Goal: Transaction & Acquisition: Purchase product/service

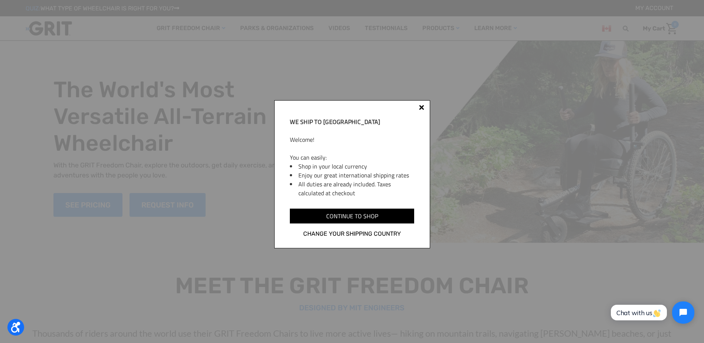
click at [421, 105] on div "We ship to Canada Welcome! You can easily: Shop in your local currency Enjoy ou…" at bounding box center [352, 174] width 156 height 148
click at [423, 108] on div at bounding box center [421, 107] width 5 height 5
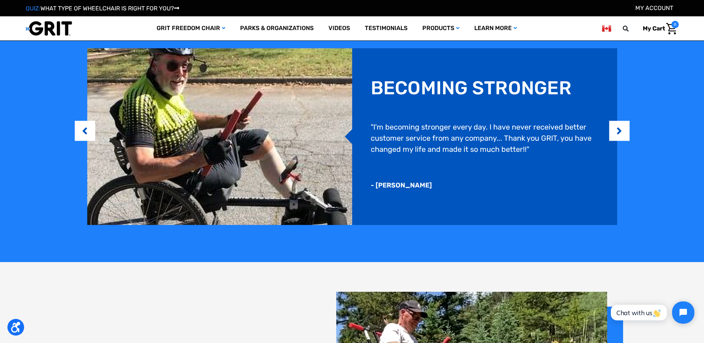
scroll to position [668, 0]
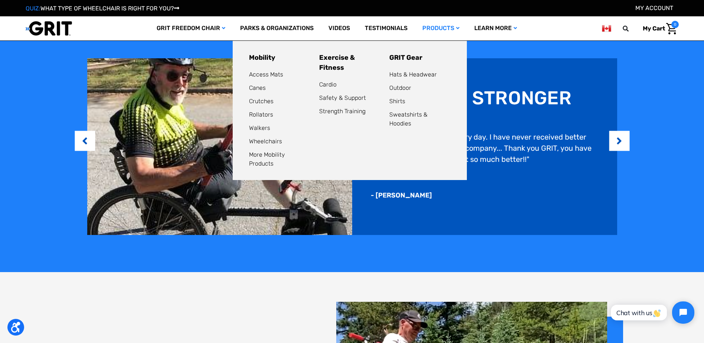
click at [460, 26] on link "Products" at bounding box center [441, 28] width 52 height 24
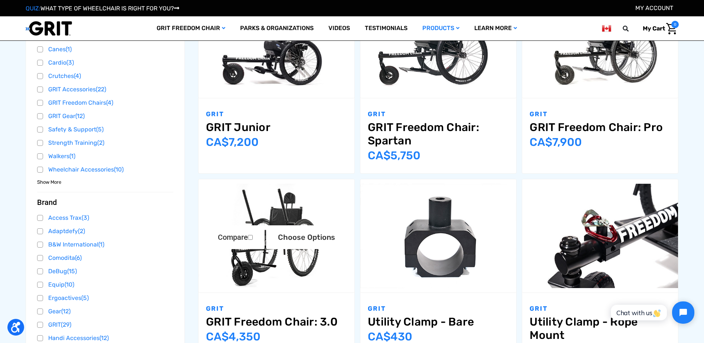
scroll to position [148, 0]
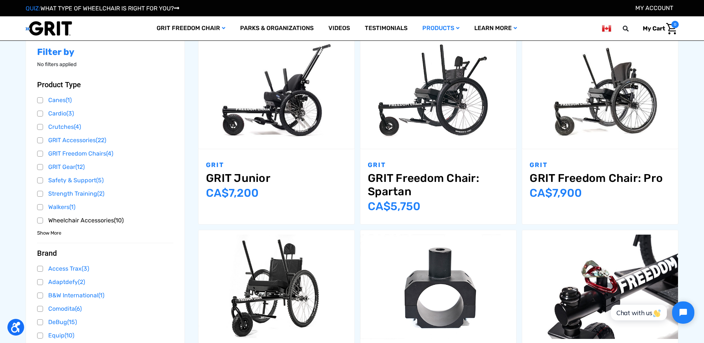
click at [92, 224] on link "Wheelchair Accessories (10)" at bounding box center [105, 220] width 137 height 11
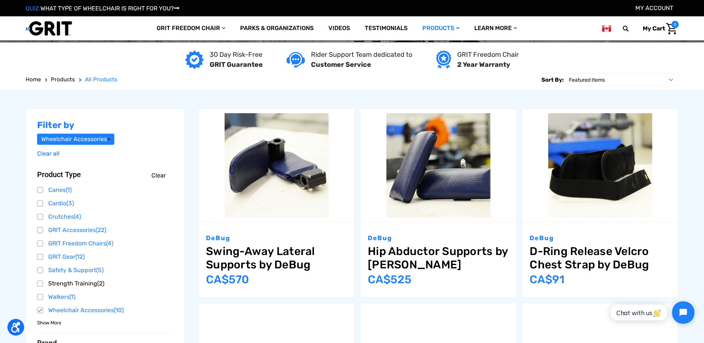
scroll to position [111, 0]
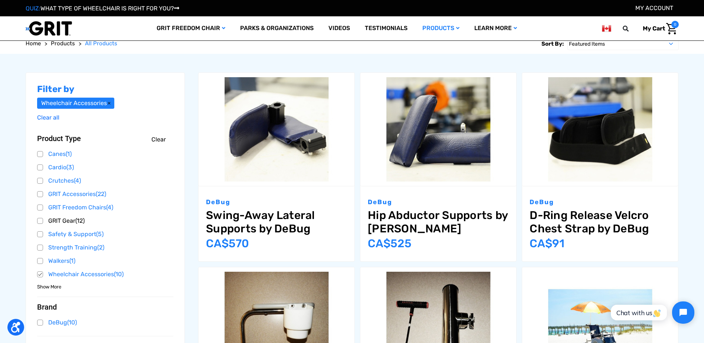
click at [60, 220] on link "GRIT Gear (12)" at bounding box center [105, 220] width 137 height 11
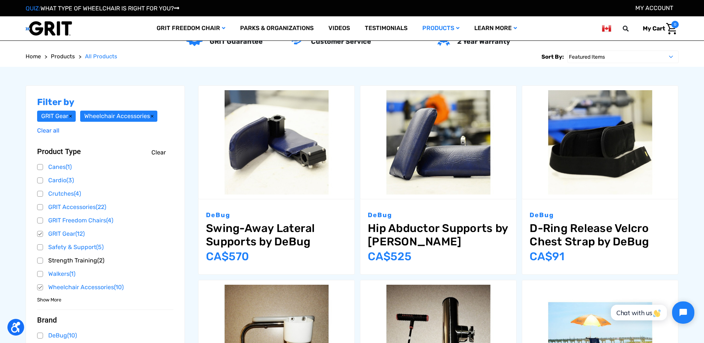
scroll to position [111, 0]
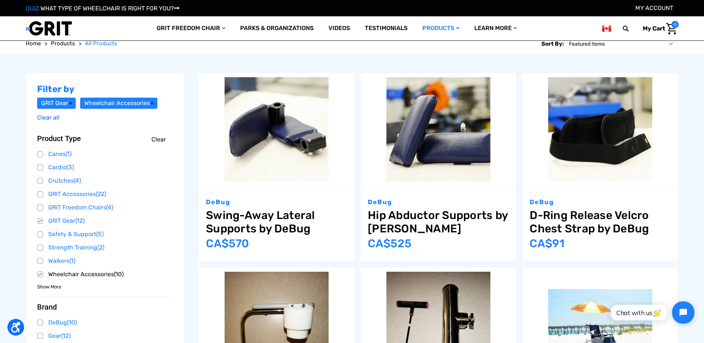
click at [40, 275] on link "Wheelchair Accessories (10)" at bounding box center [105, 274] width 137 height 11
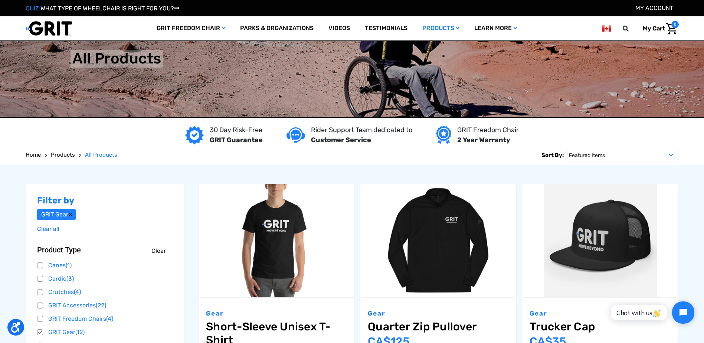
scroll to position [111, 0]
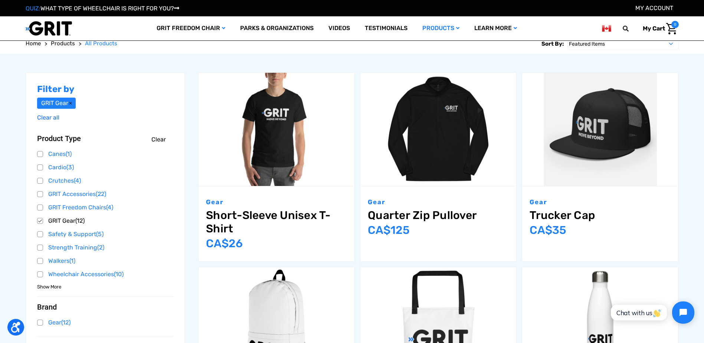
click at [42, 220] on link "GRIT Gear (12)" at bounding box center [105, 220] width 137 height 11
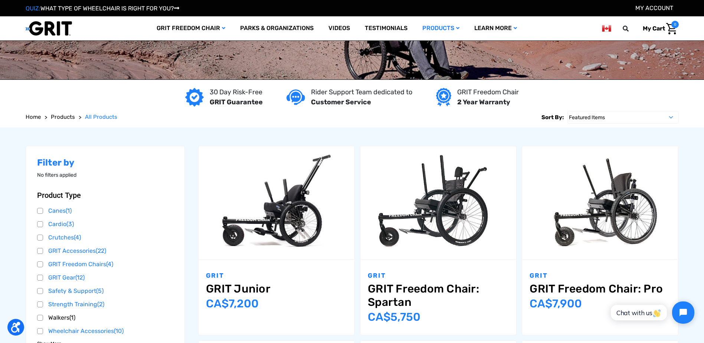
scroll to position [74, 0]
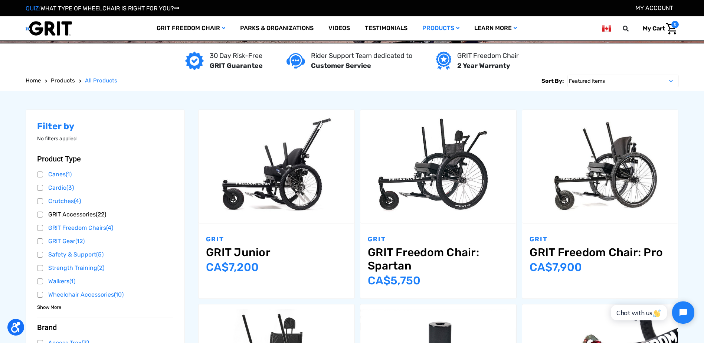
click at [37, 219] on link "GRIT Accessories (22)" at bounding box center [105, 214] width 137 height 11
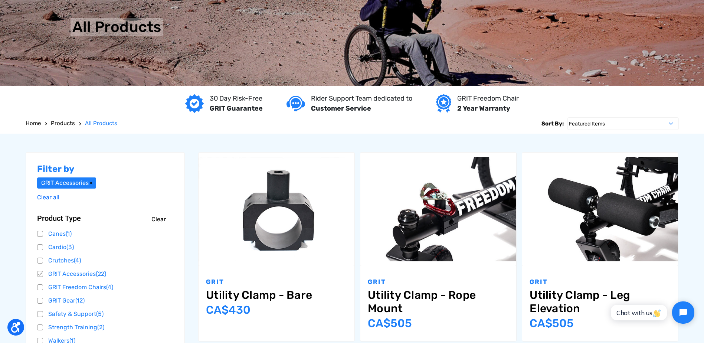
scroll to position [148, 0]
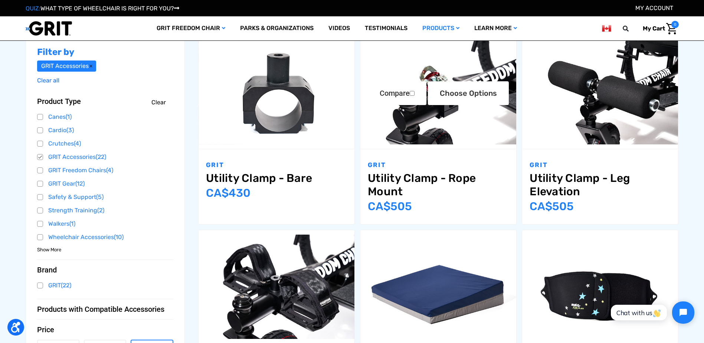
click at [413, 181] on link "Utility Clamp - Rope Mount" at bounding box center [438, 184] width 141 height 27
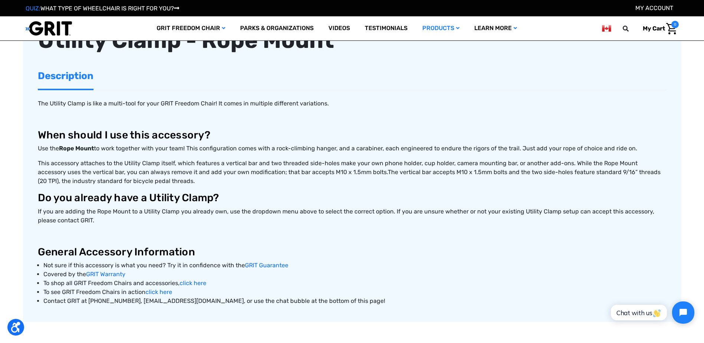
scroll to position [334, 0]
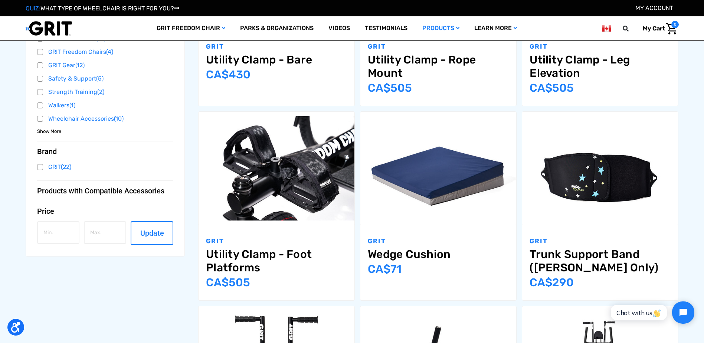
scroll to position [334, 0]
